Goal: Information Seeking & Learning: Learn about a topic

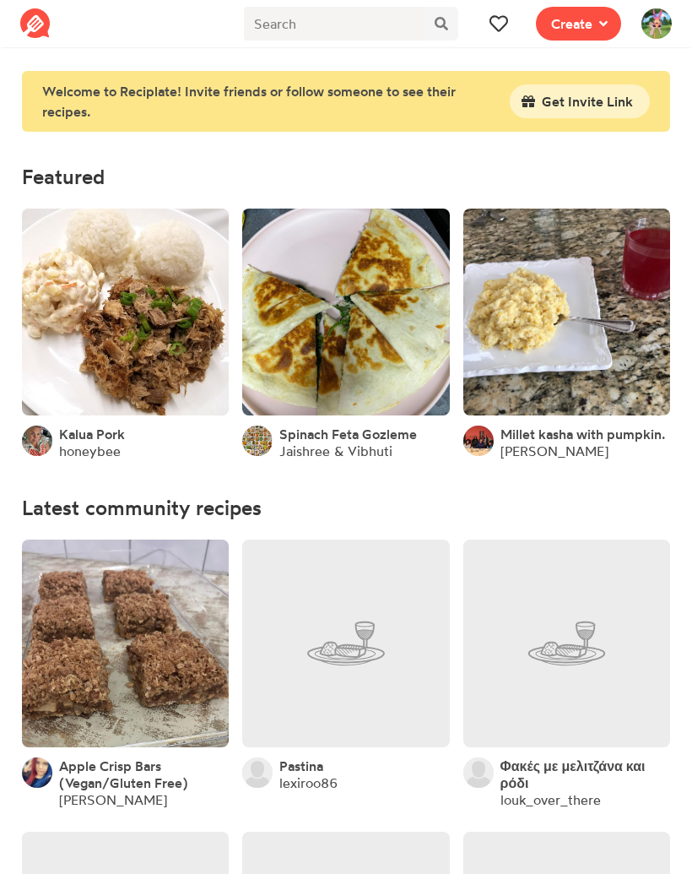
click at [489, 26] on span at bounding box center [499, 24] width 20 height 20
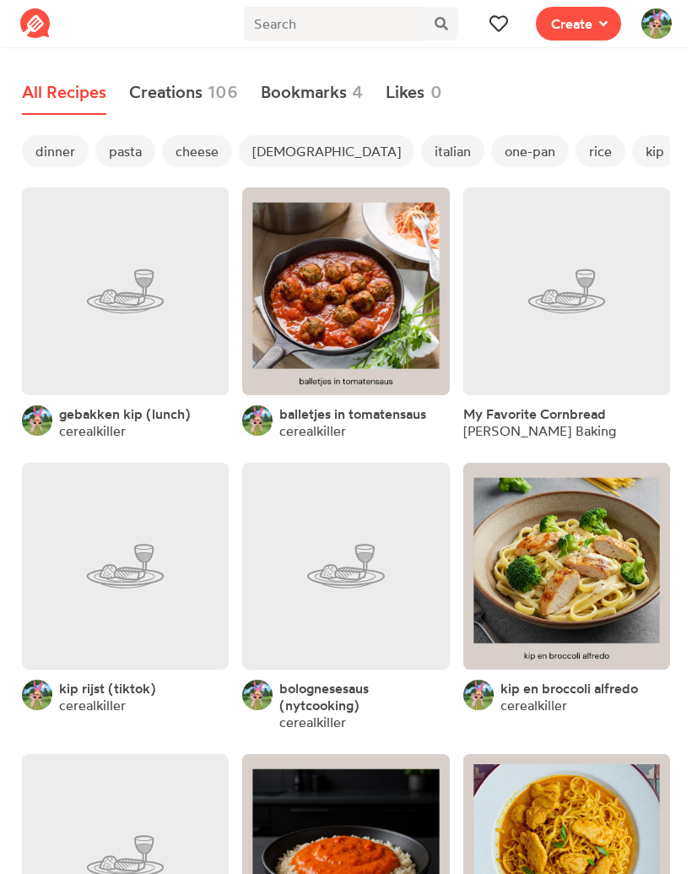
click at [51, 154] on span "dinner" at bounding box center [55, 151] width 67 height 32
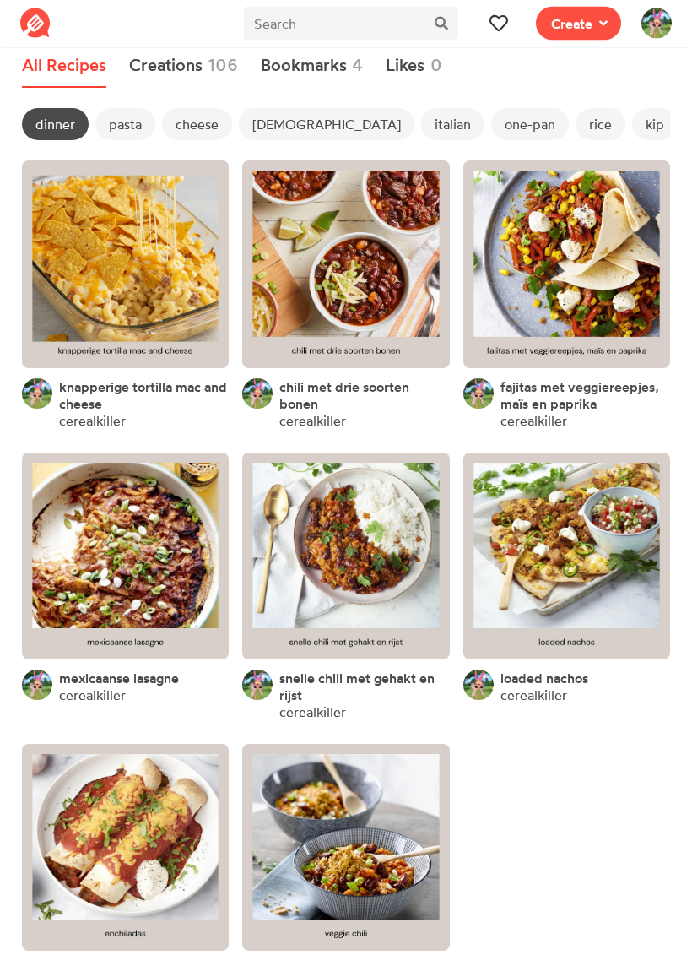
scroll to position [27, 0]
click at [150, 813] on link at bounding box center [125, 847] width 207 height 207
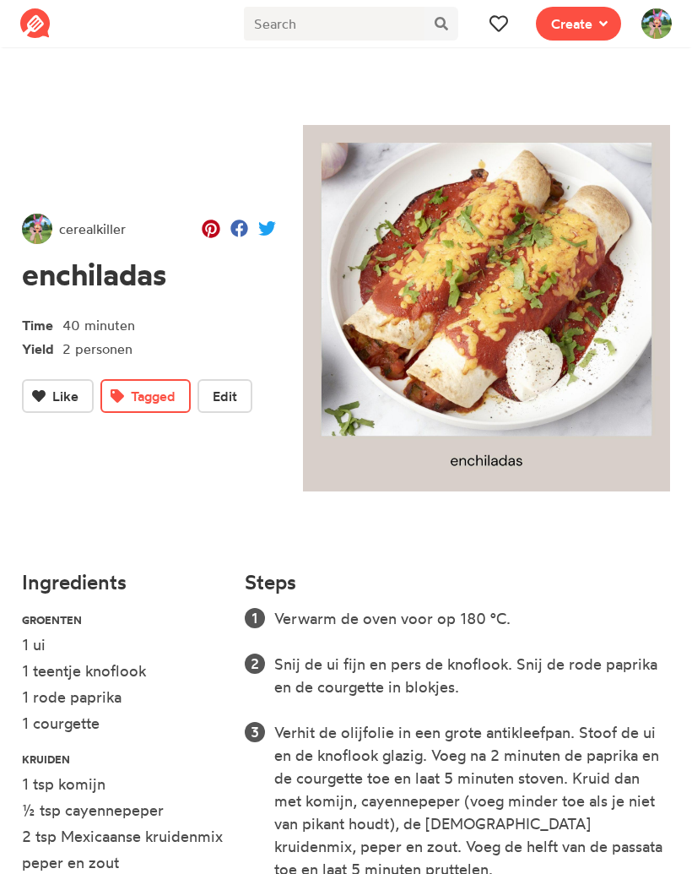
click at [504, 26] on icon at bounding box center [499, 24] width 18 height 16
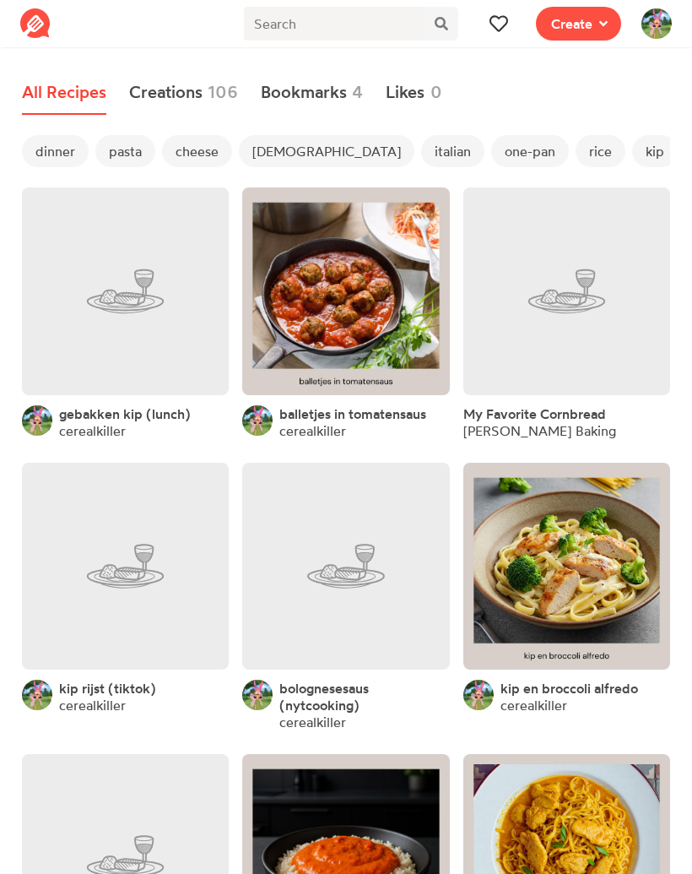
click at [53, 150] on span "dinner" at bounding box center [55, 151] width 67 height 32
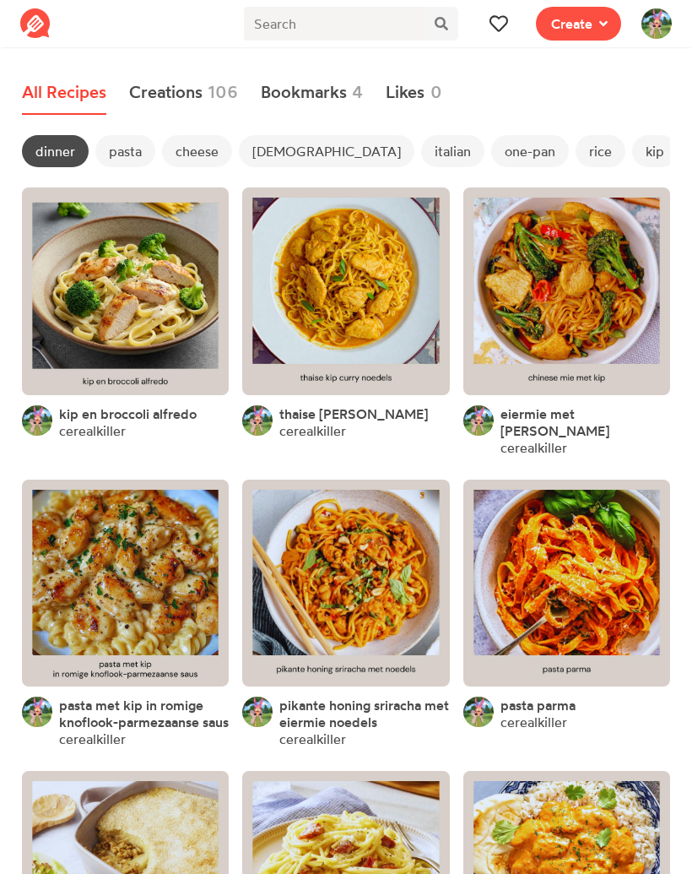
click at [125, 152] on span "pasta" at bounding box center [125, 151] width 60 height 32
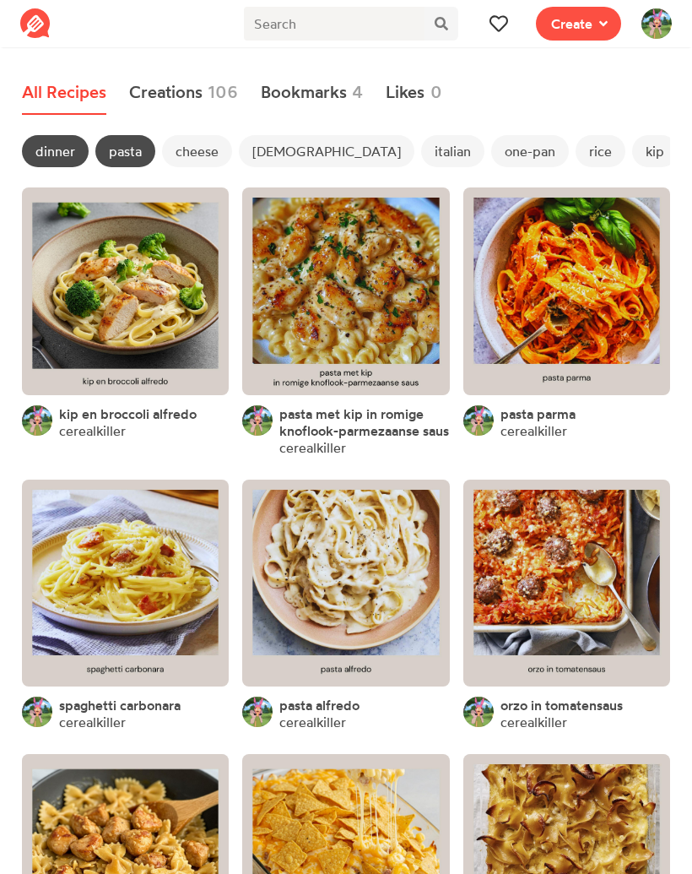
click at [110, 580] on link at bounding box center [125, 583] width 207 height 207
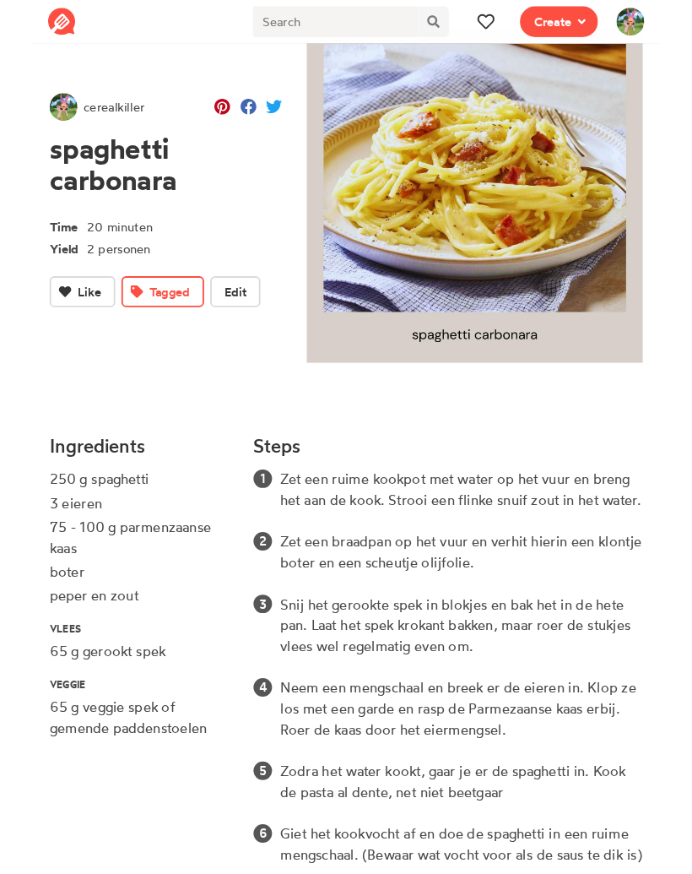
scroll to position [176, 0]
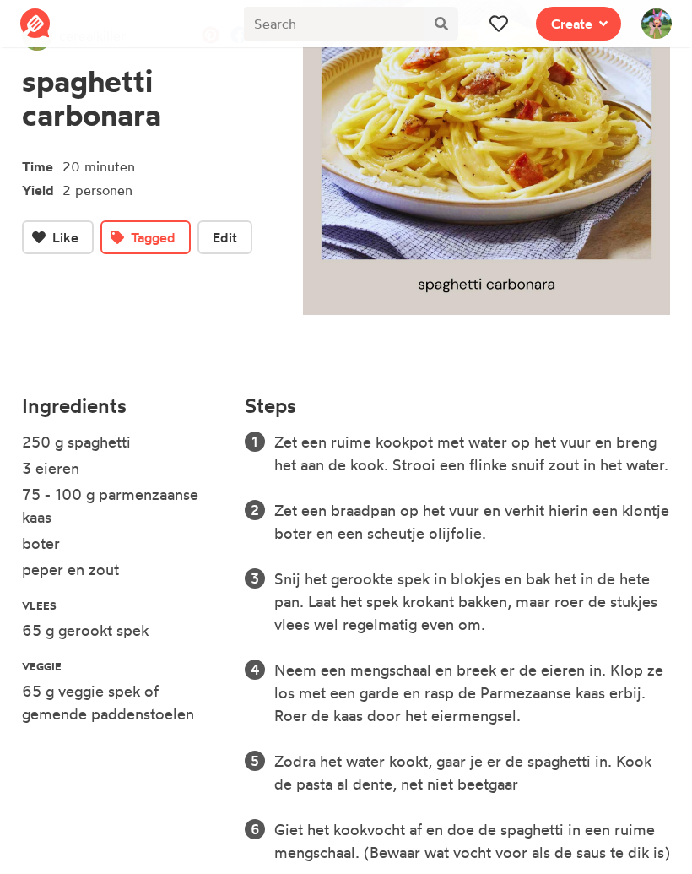
click at [514, 14] on button at bounding box center [499, 24] width 34 height 34
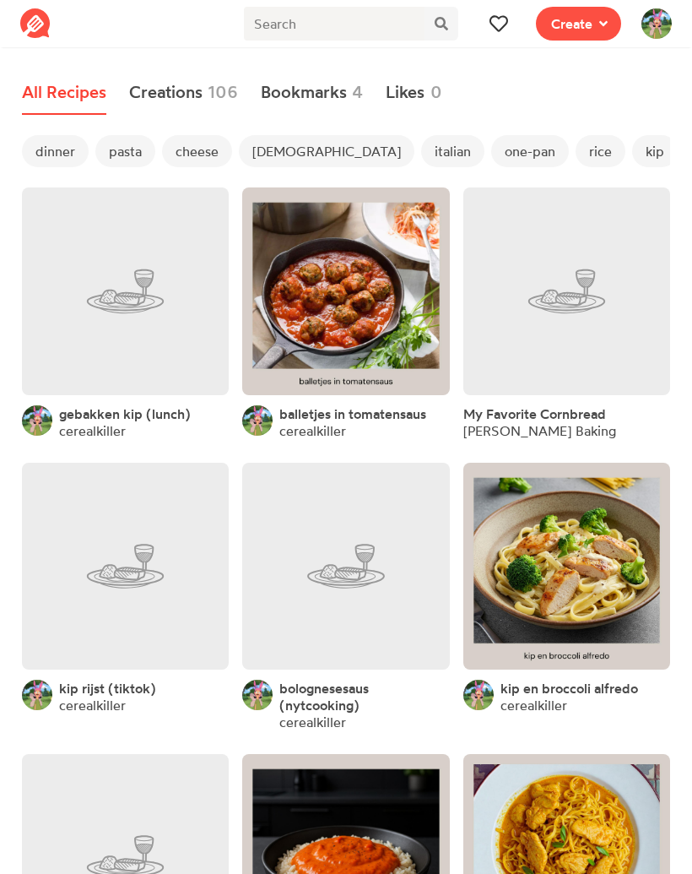
click at [34, 137] on span "dinner" at bounding box center [55, 151] width 67 height 32
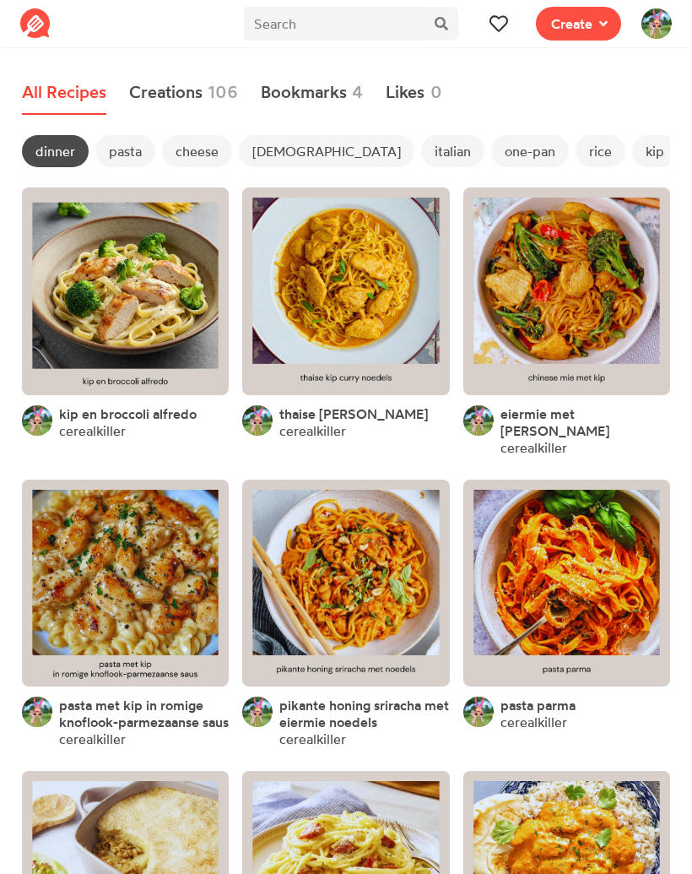
click at [262, 149] on span "[DEMOGRAPHIC_DATA]" at bounding box center [327, 151] width 176 height 32
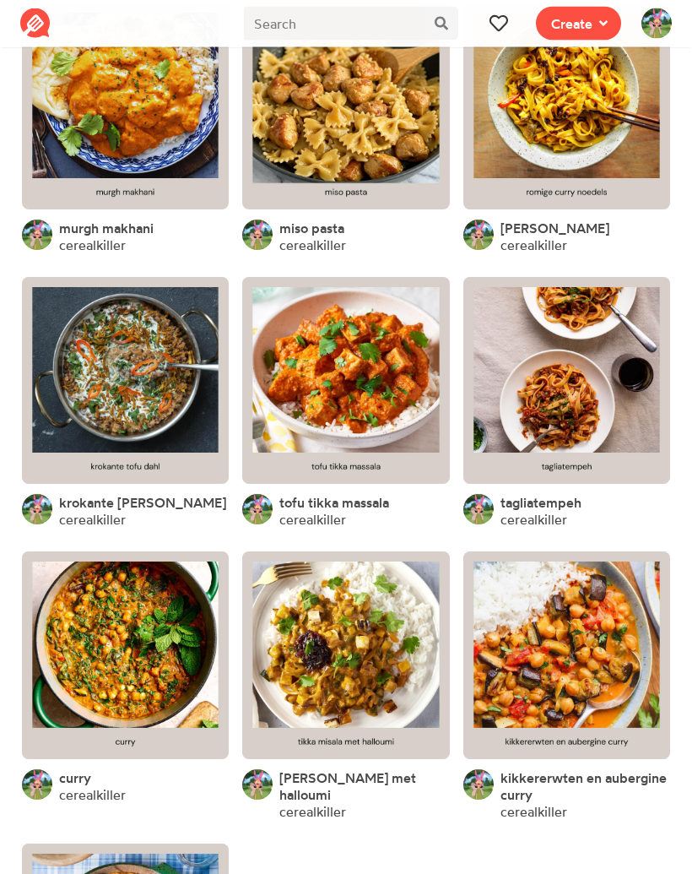
scroll to position [474, 0]
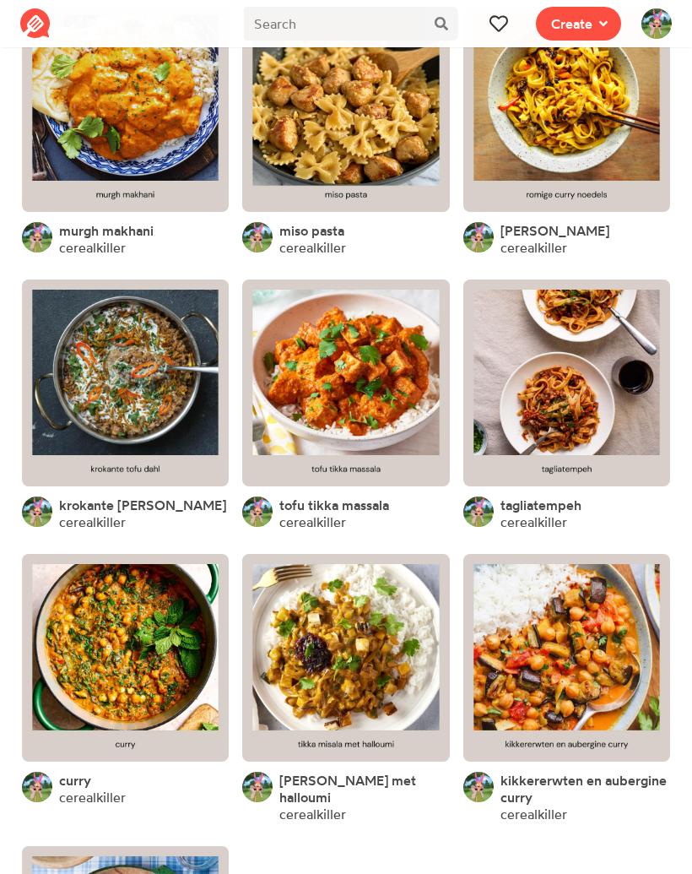
click at [598, 404] on link at bounding box center [566, 382] width 207 height 207
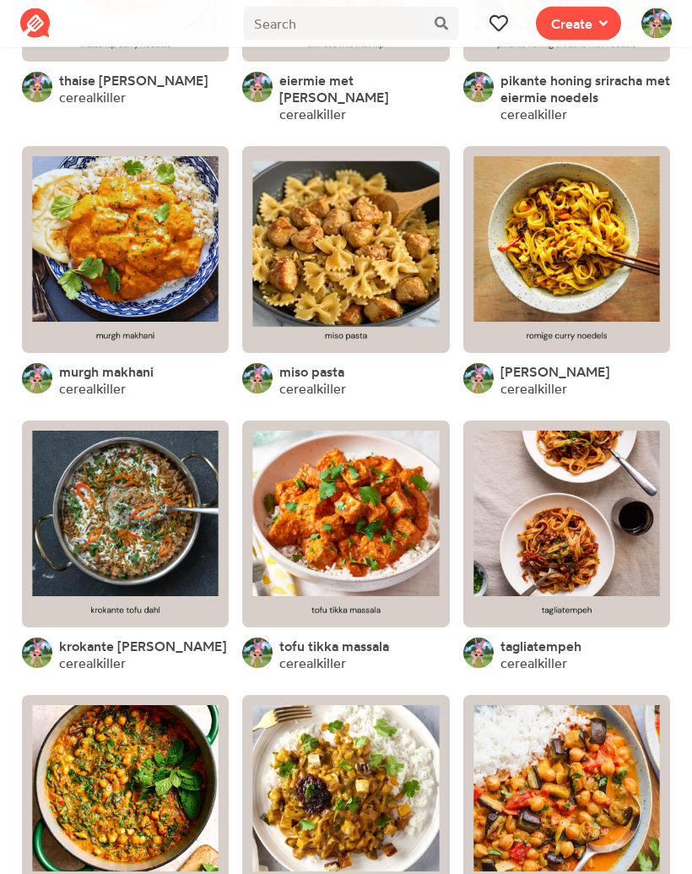
scroll to position [332, 0]
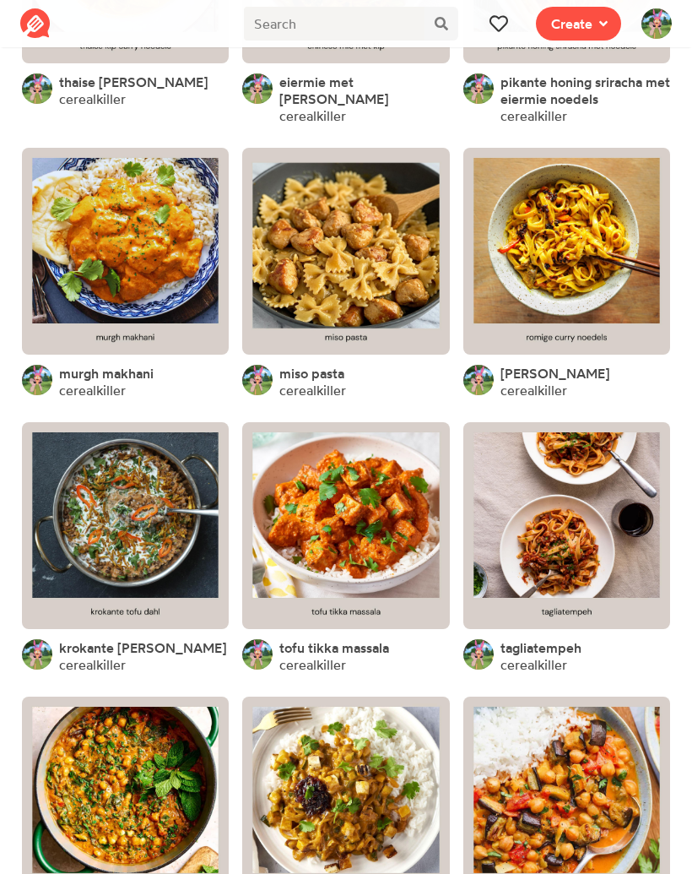
click at [594, 253] on link at bounding box center [566, 251] width 207 height 207
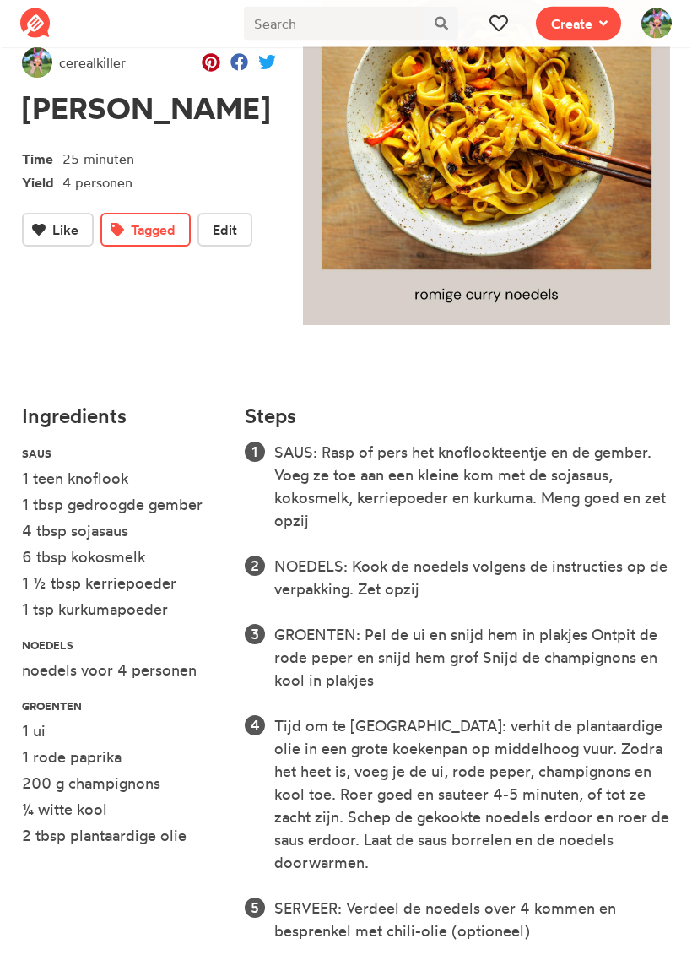
scroll to position [168, 0]
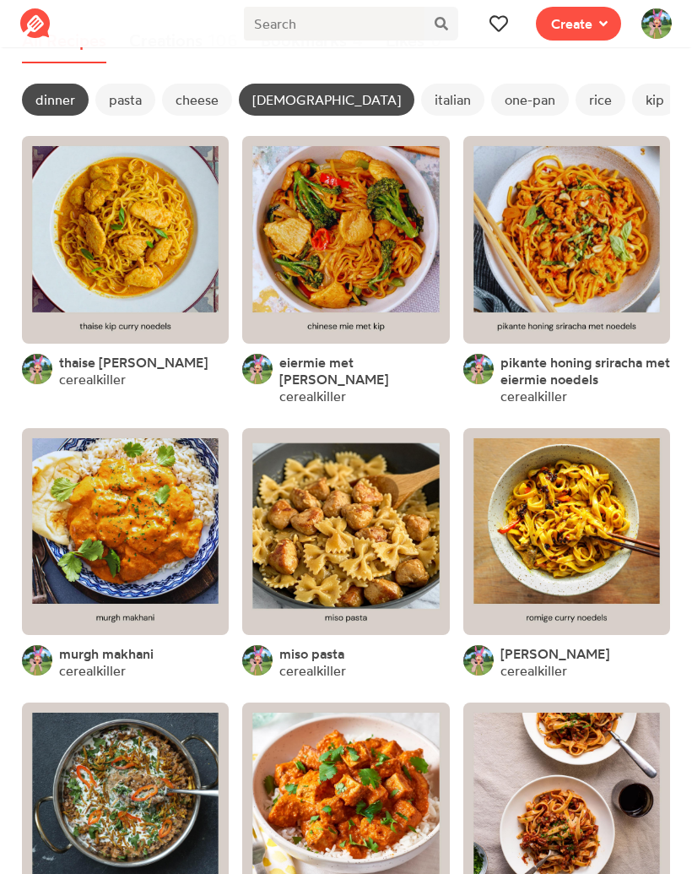
scroll to position [51, 0]
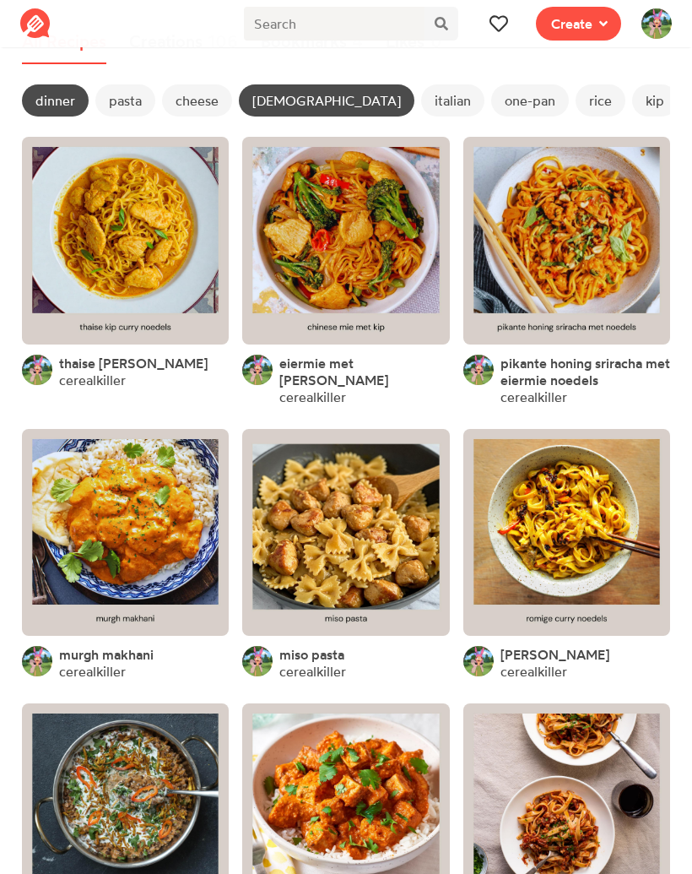
click at [293, 278] on link at bounding box center [345, 240] width 207 height 207
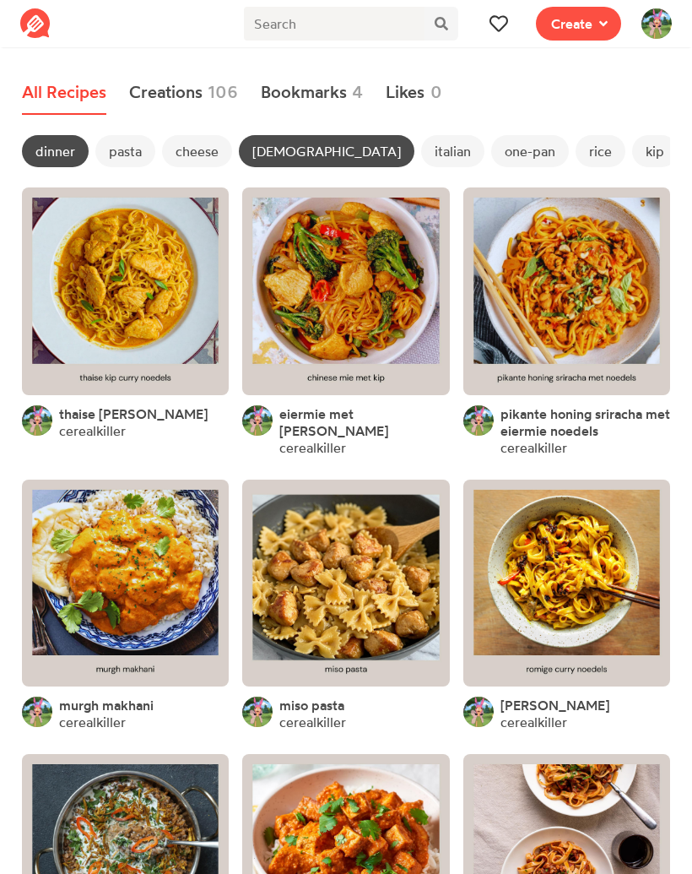
click at [268, 156] on span "[DEMOGRAPHIC_DATA]" at bounding box center [327, 151] width 176 height 32
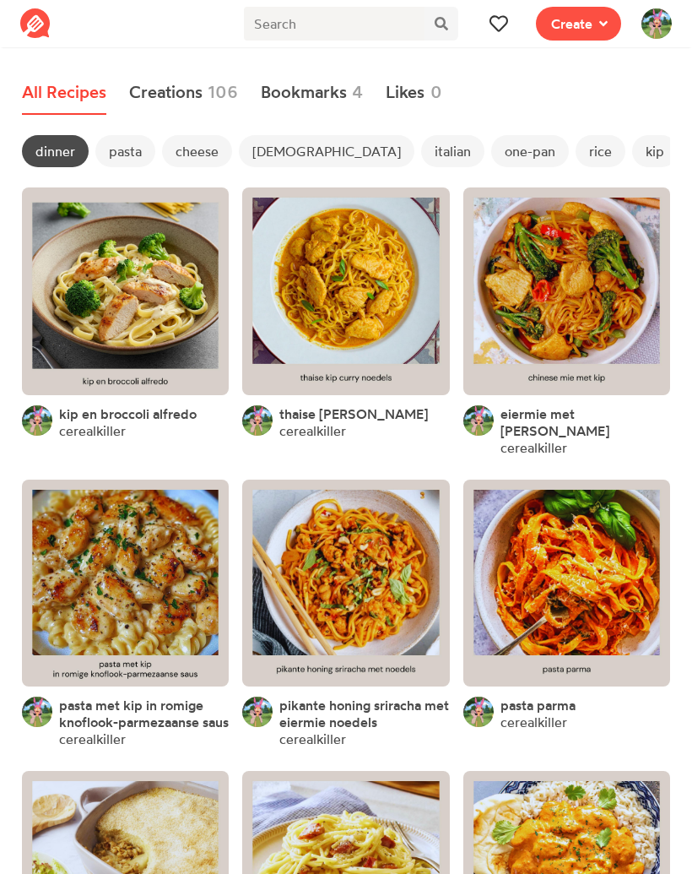
click at [632, 154] on span "kip" at bounding box center [655, 151] width 46 height 32
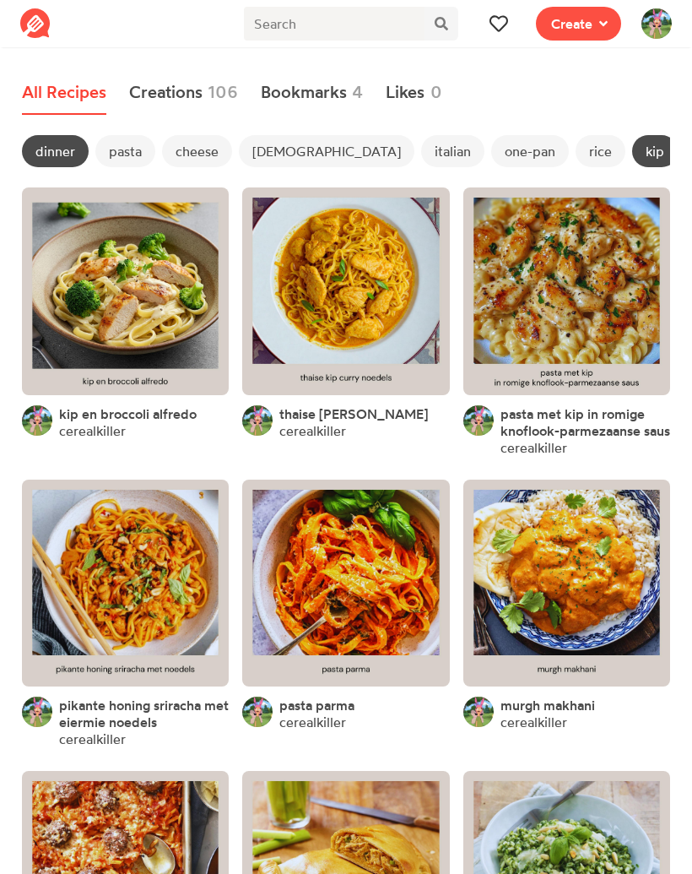
click at [86, 593] on link at bounding box center [125, 583] width 207 height 207
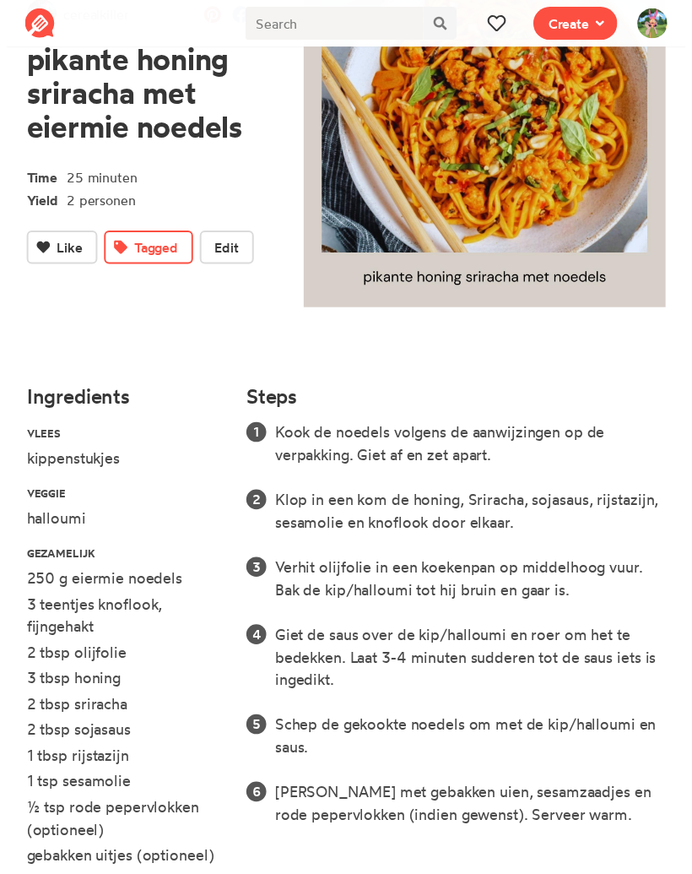
scroll to position [192, 0]
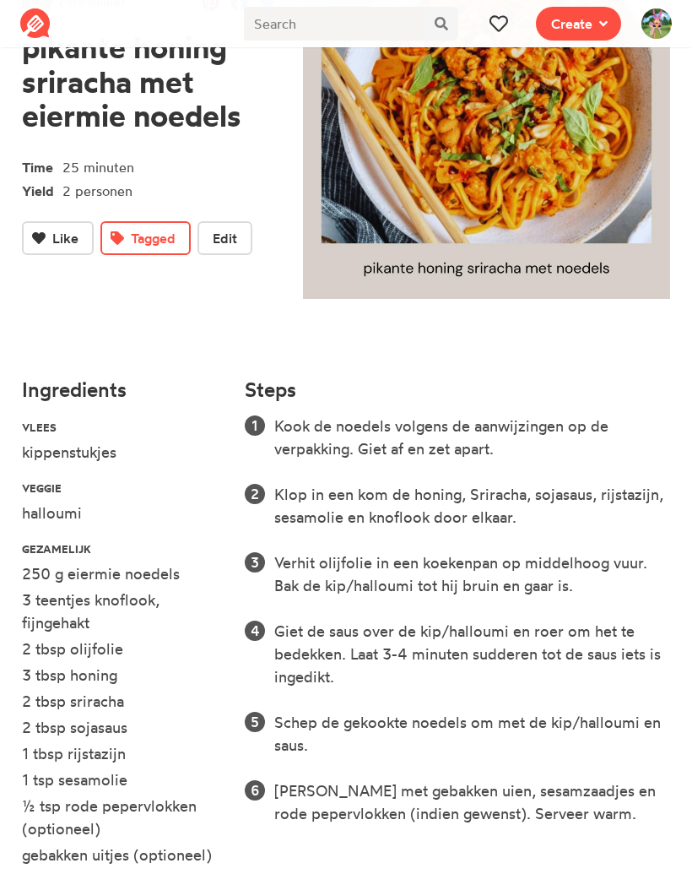
click at [496, 35] on button at bounding box center [499, 24] width 34 height 34
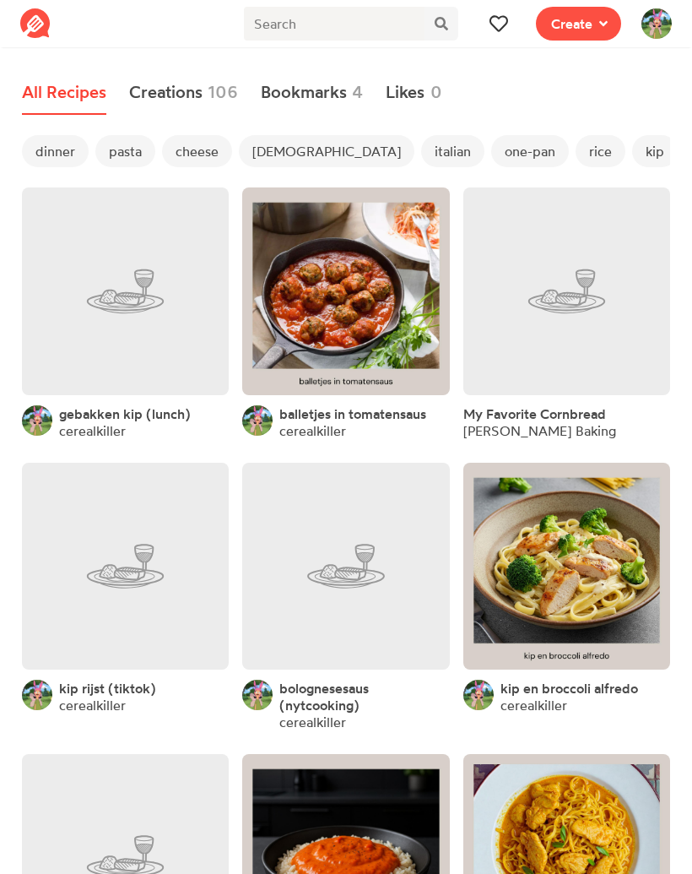
click at [55, 149] on span "dinner" at bounding box center [55, 151] width 67 height 32
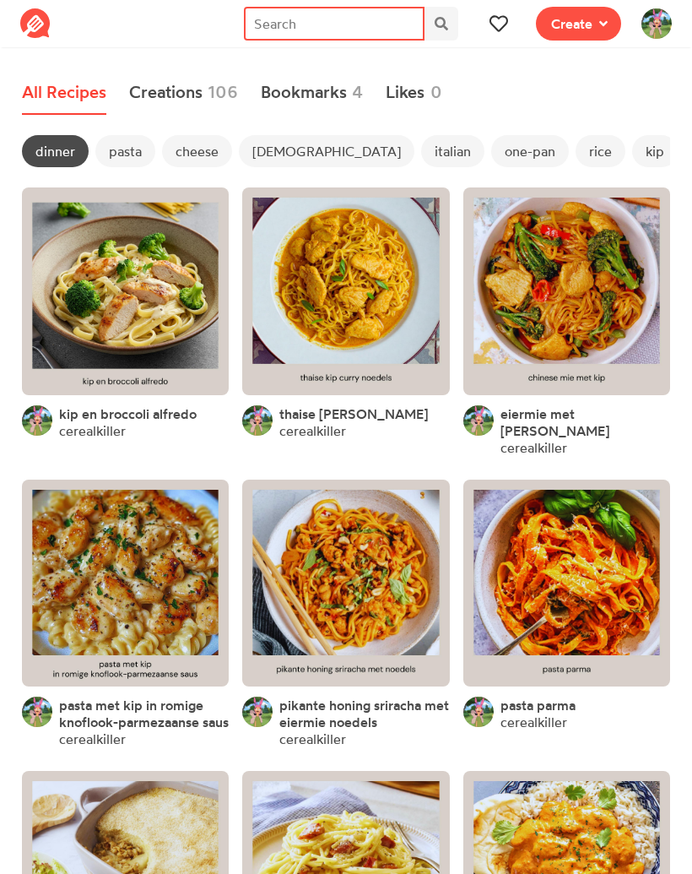
click at [366, 20] on input "text" at bounding box center [334, 24] width 180 height 34
type input "chili"
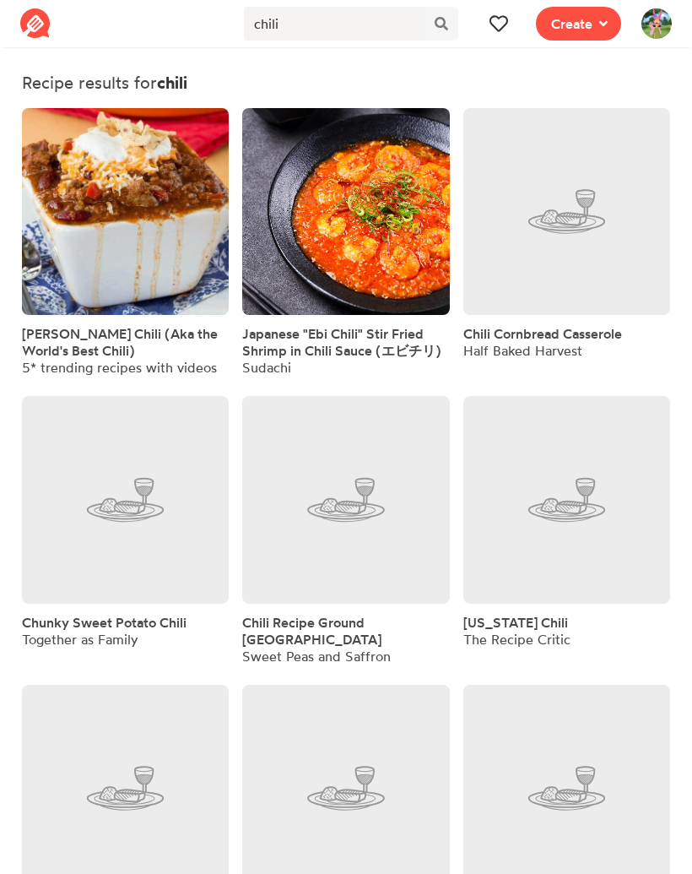
click at [498, 32] on icon at bounding box center [499, 23] width 18 height 18
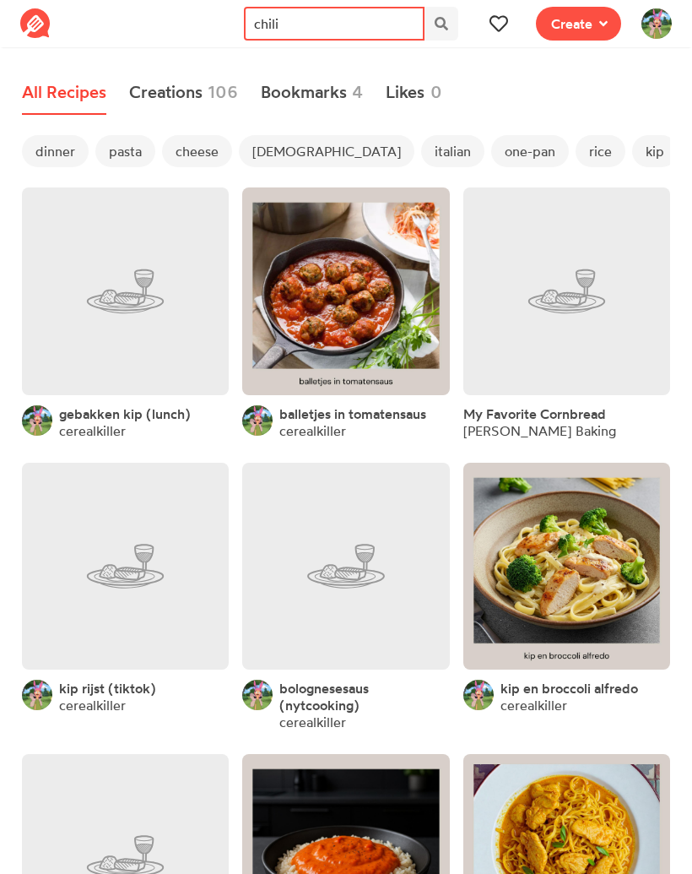
click at [406, 29] on input "chili" at bounding box center [334, 24] width 180 height 34
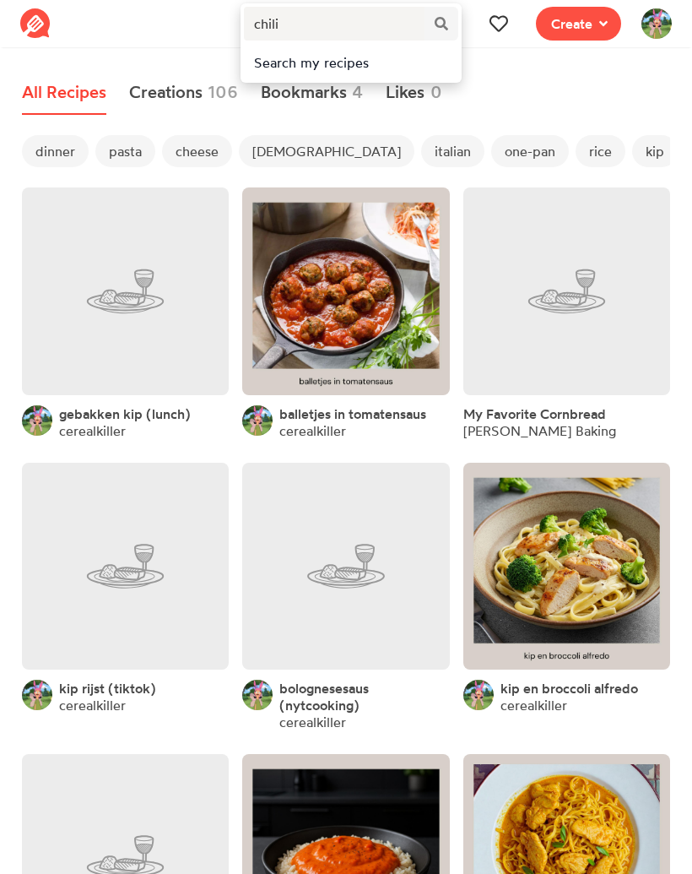
click at [401, 60] on div "Search my recipes" at bounding box center [350, 62] width 193 height 20
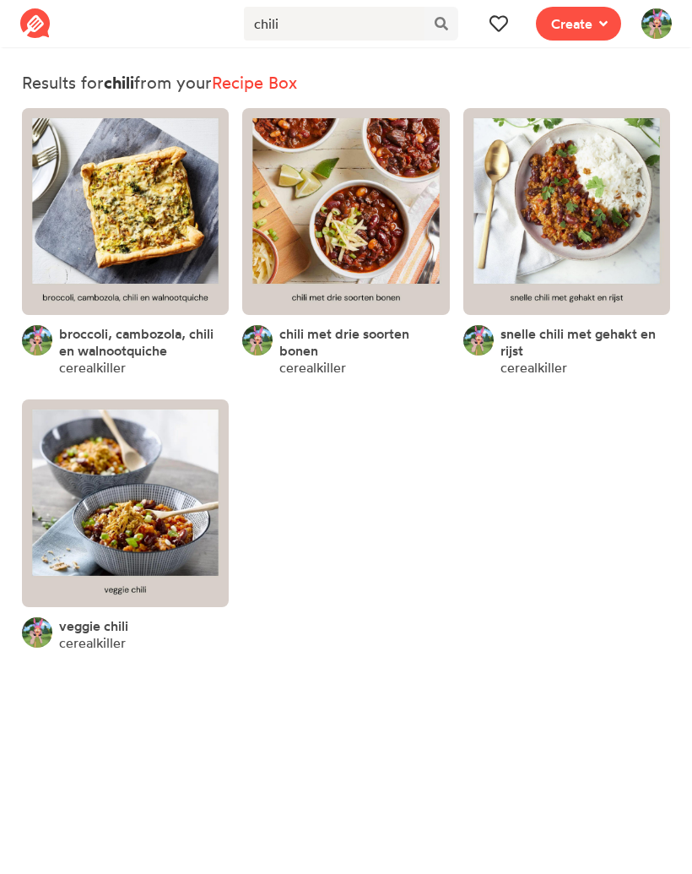
click at [385, 151] on link at bounding box center [345, 211] width 207 height 207
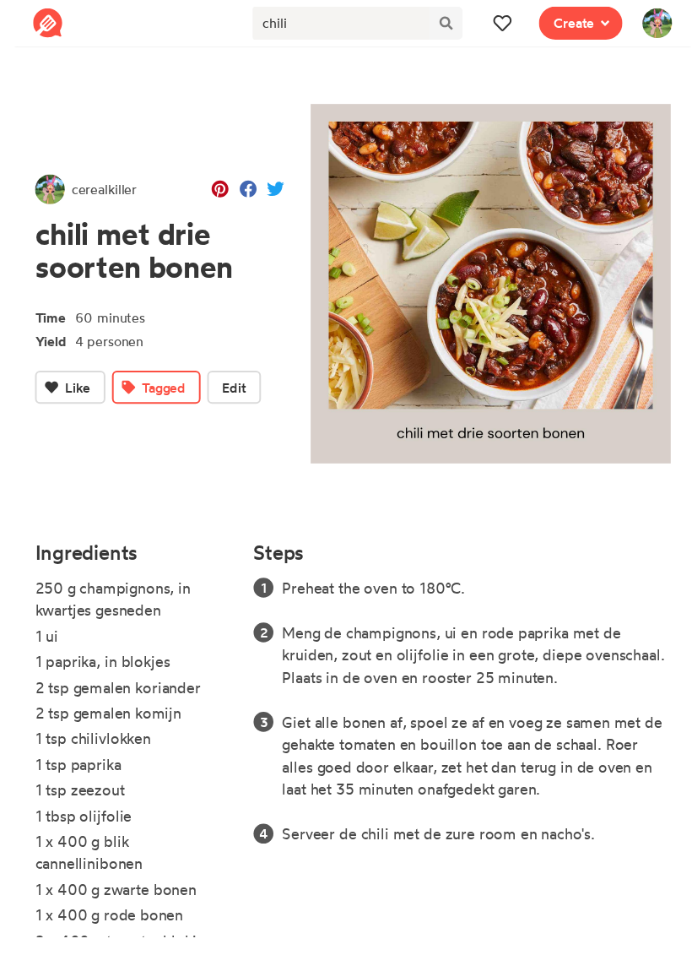
scroll to position [73, 0]
